Goal: Communication & Community: Answer question/provide support

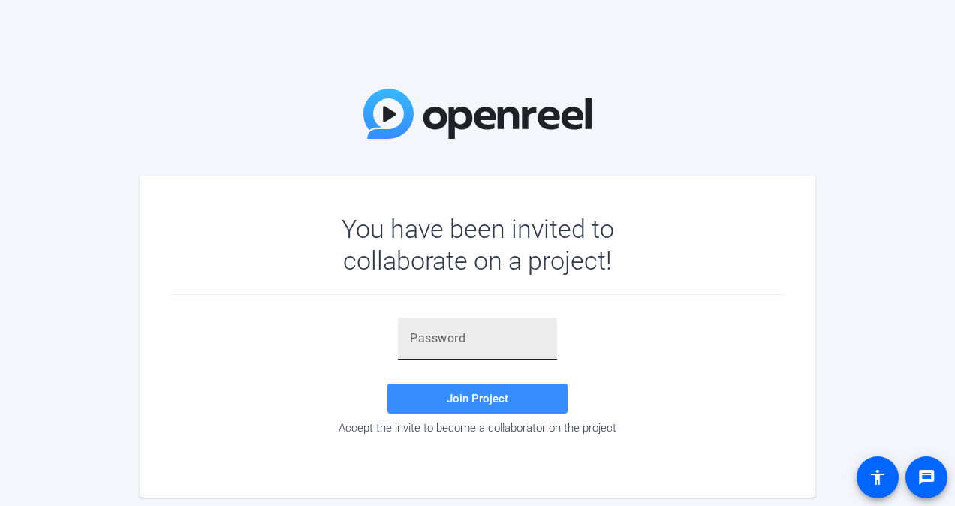
click at [491, 342] on input "text" at bounding box center [477, 339] width 135 height 18
click at [459, 338] on input "text" at bounding box center [477, 339] width 135 height 18
paste input "f(pFw3"
type input "f(pFw3"
click at [480, 384] on span at bounding box center [477, 399] width 180 height 36
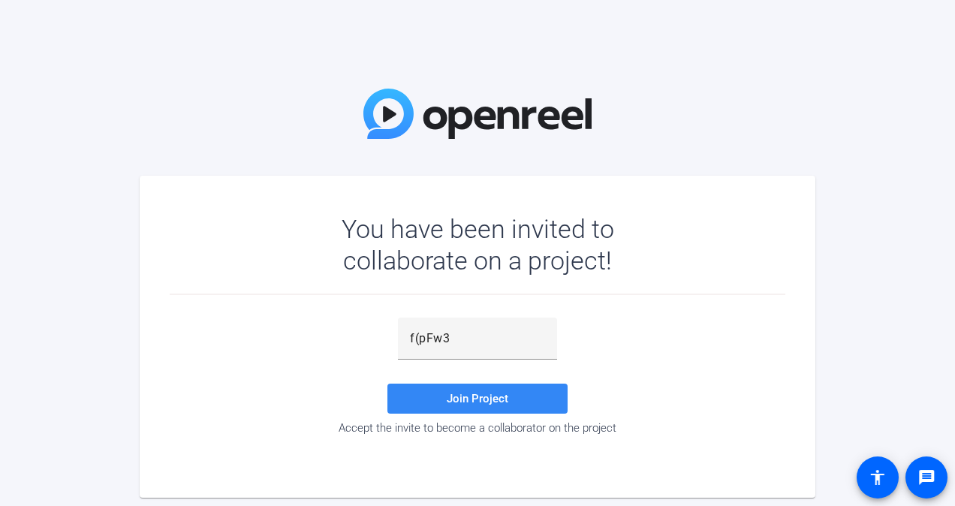
click at [503, 396] on span "Join Project" at bounding box center [478, 399] width 62 height 14
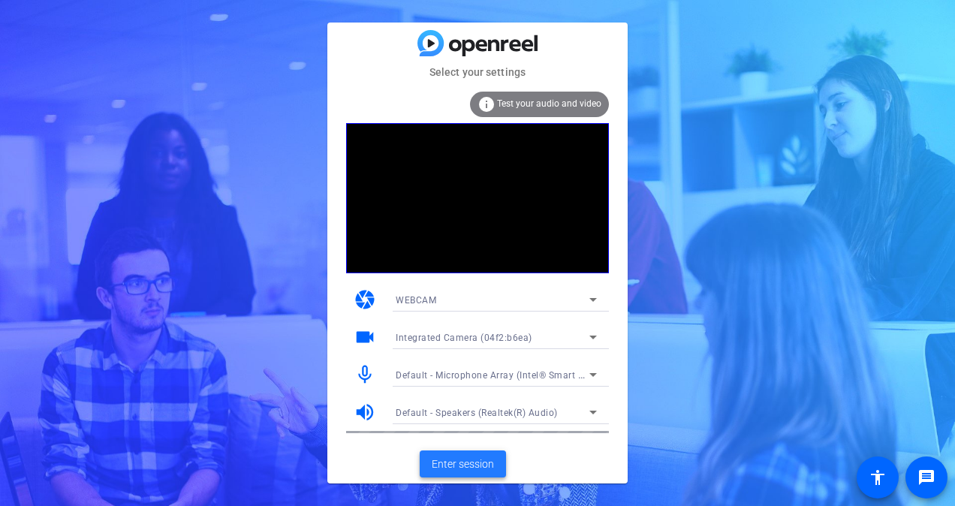
click at [468, 455] on button "Enter session" at bounding box center [463, 463] width 86 height 27
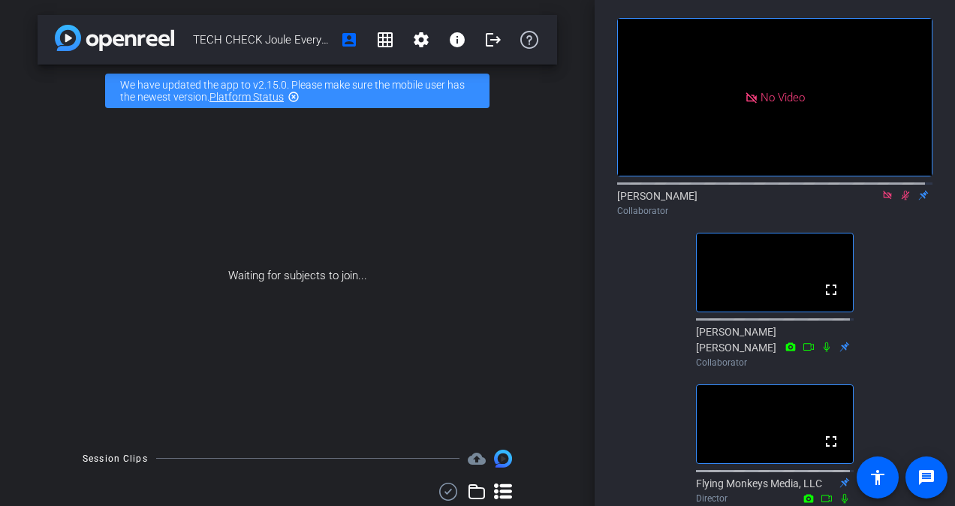
scroll to position [20, 0]
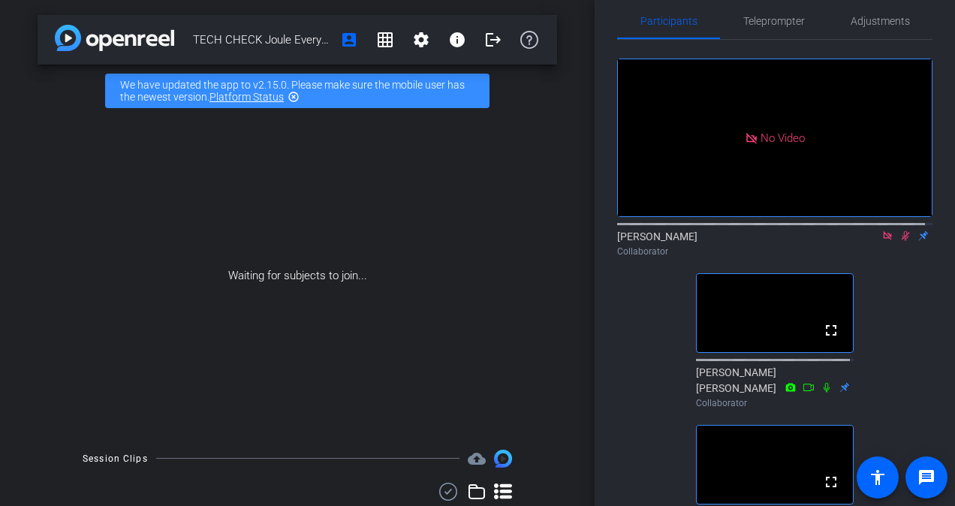
click at [893, 229] on div at bounding box center [774, 223] width 315 height 12
click at [899, 241] on icon at bounding box center [905, 235] width 12 height 11
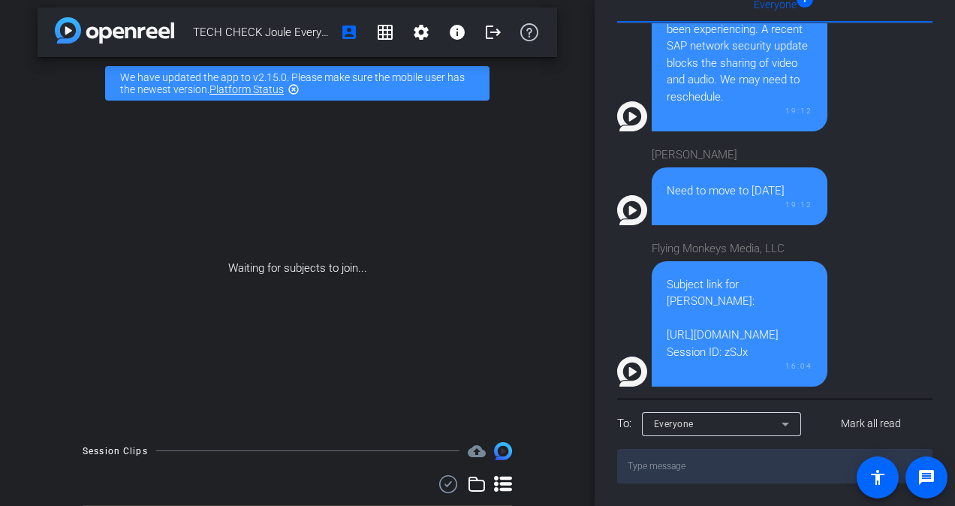
scroll to position [630, 0]
click at [728, 324] on div "Subject link for Victor: https://capture.openreel.com/subject/MODE_OTP?otp=zSJx…" at bounding box center [740, 318] width 146 height 85
drag, startPoint x: 755, startPoint y: 341, endPoint x: 655, endPoint y: 311, distance: 105.0
click at [655, 311] on div "Subject link for Victor: https://capture.openreel.com/subject/MODE_OTP?otp=zSJx…" at bounding box center [740, 324] width 176 height 126
copy div "https://capture.openreel.com/subject/MODE_OTP?otp=zSJx Session ID: zSJx"
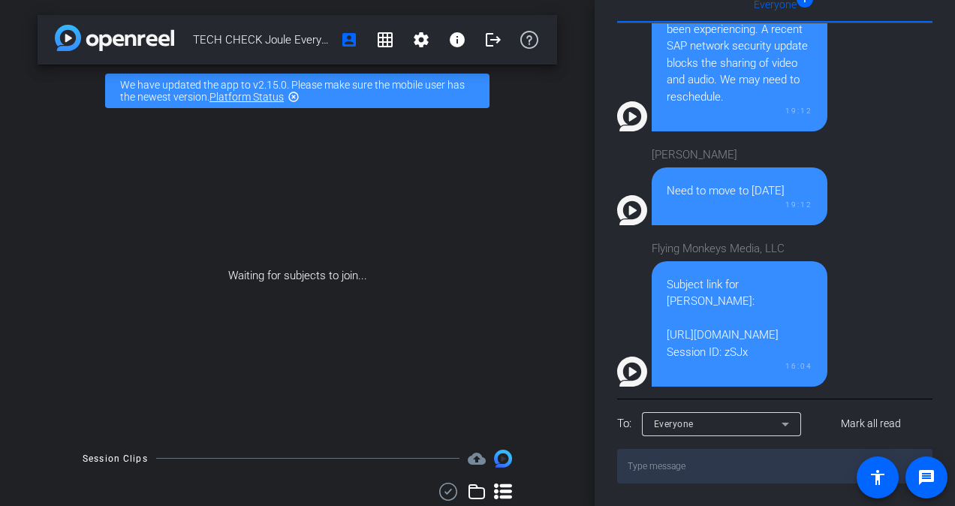
click at [733, 457] on textarea at bounding box center [774, 466] width 315 height 35
type textarea "Can you hear me?"
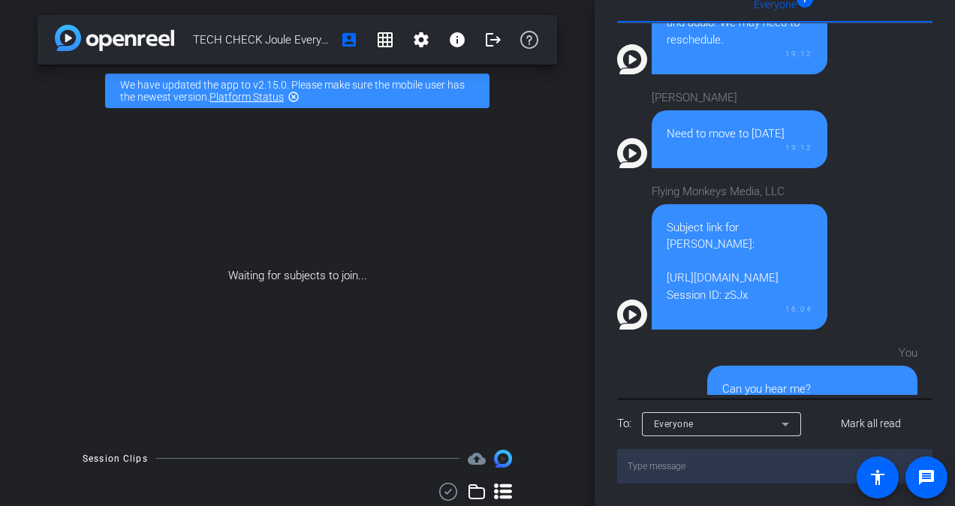
scroll to position [1066, 0]
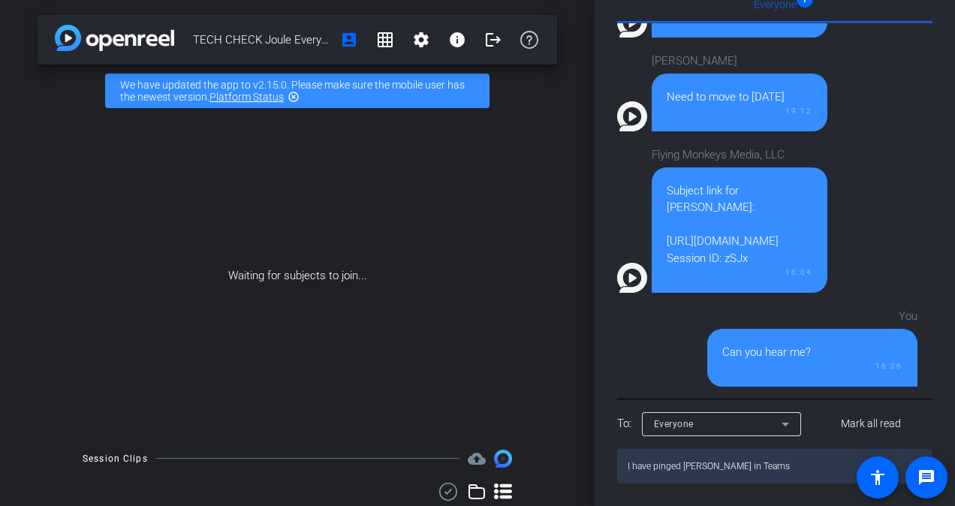
type textarea "I have pinged Victor in Teams"
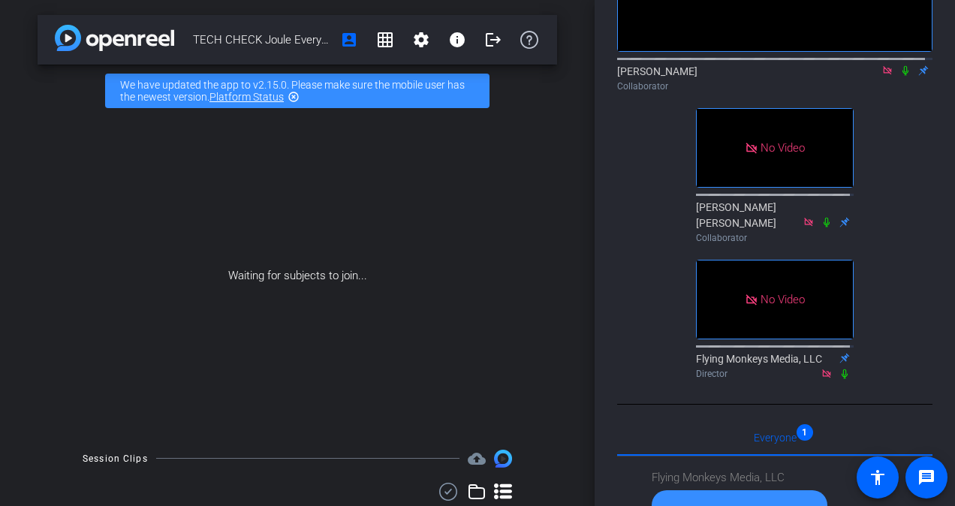
scroll to position [0, 0]
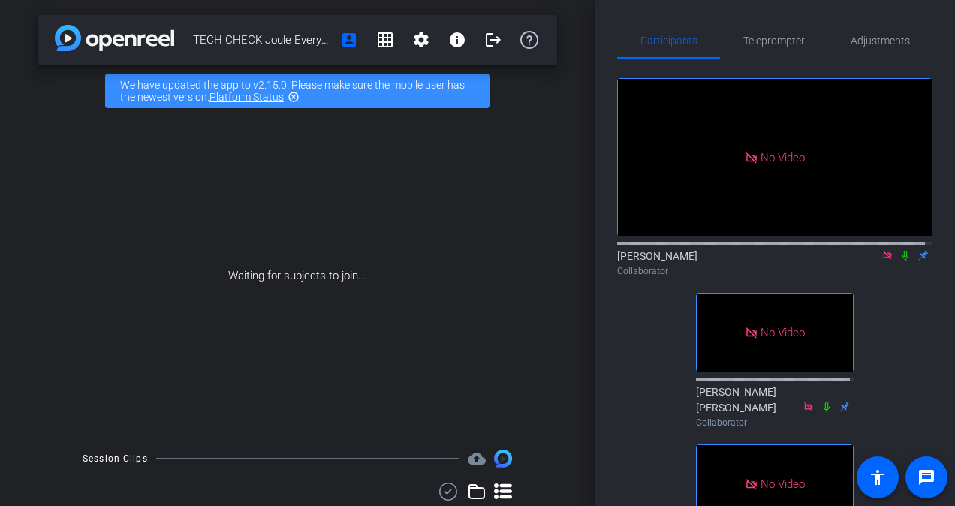
click at [883, 259] on icon at bounding box center [887, 255] width 8 height 8
click at [865, 260] on icon at bounding box center [869, 255] width 12 height 11
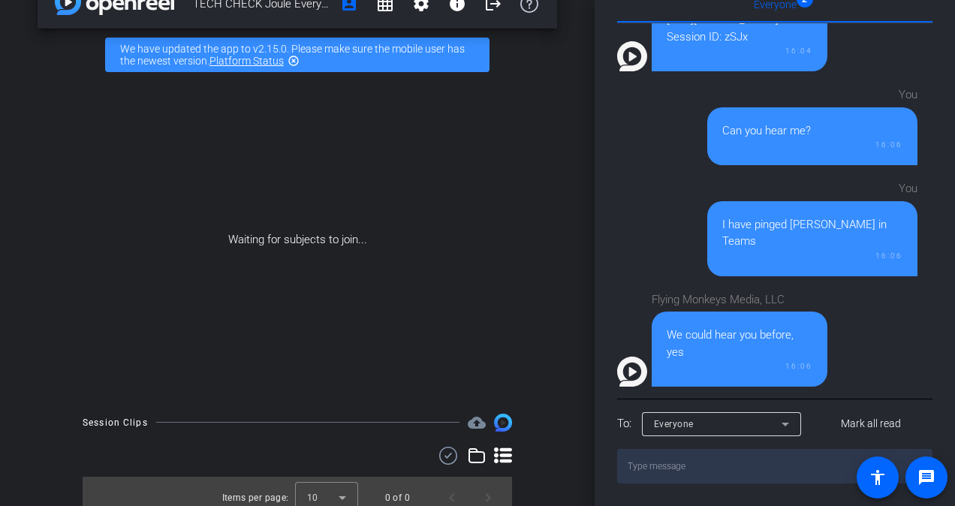
scroll to position [48, 0]
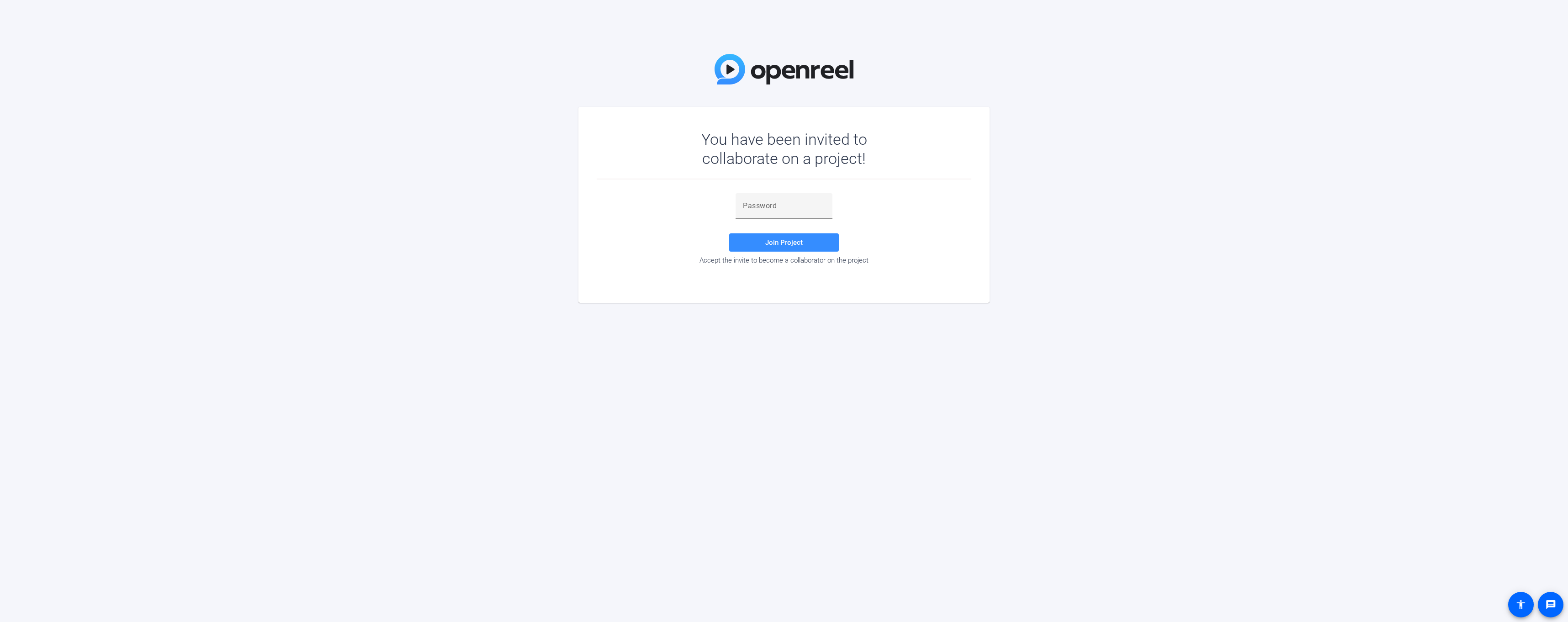
drag, startPoint x: 903, startPoint y: 548, endPoint x: 894, endPoint y: 531, distance: 19.2
click at [581, 307] on div "You have been invited to collaborate on a project! Join Project Accept the invi…" at bounding box center [784, 311] width 1568 height 622
drag, startPoint x: 380, startPoint y: 218, endPoint x: 376, endPoint y: 208, distance: 10.8
click at [378, 212] on div "You have been invited to collaborate on a project! Join Project Accept the invi…" at bounding box center [784, 311] width 1568 height 622
click at [581, 307] on div "You have been invited to collaborate on a project! Join Project Accept the invi…" at bounding box center [784, 311] width 1568 height 622
